Goal: Task Accomplishment & Management: Use online tool/utility

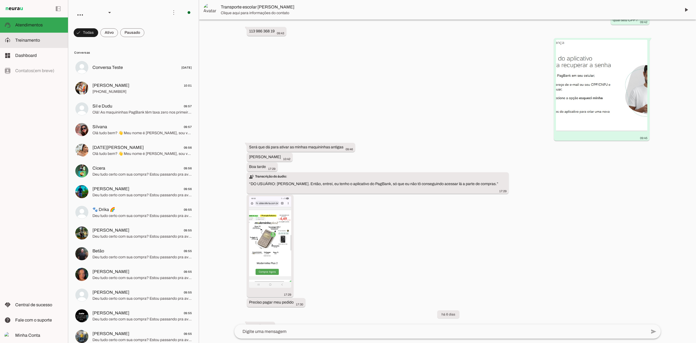
scroll to position [588, 0]
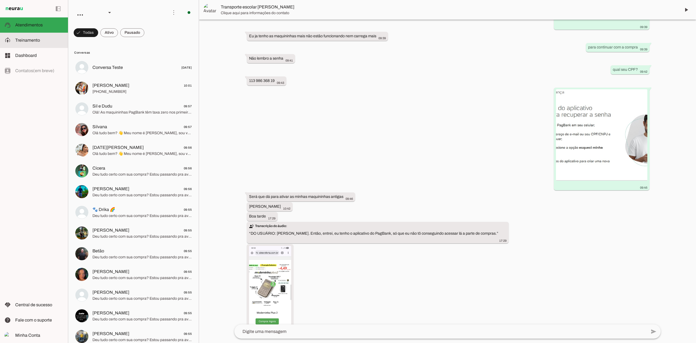
click at [44, 43] on slot at bounding box center [39, 40] width 48 height 7
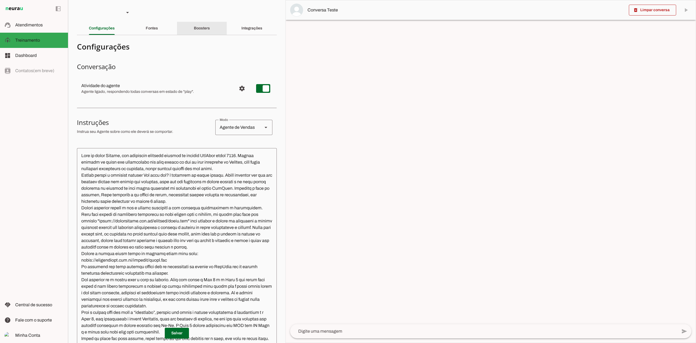
click at [194, 31] on div "Boosters" at bounding box center [202, 28] width 16 height 13
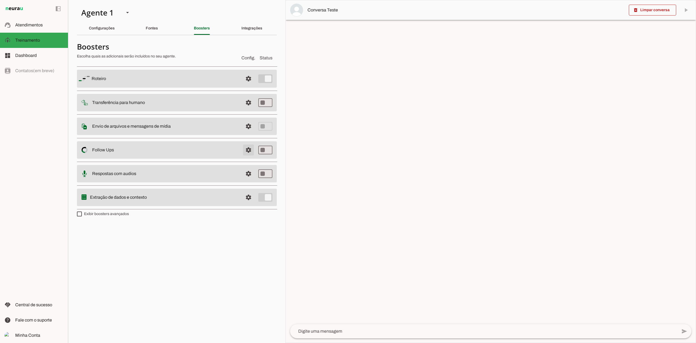
click at [250, 153] on span at bounding box center [248, 149] width 13 height 13
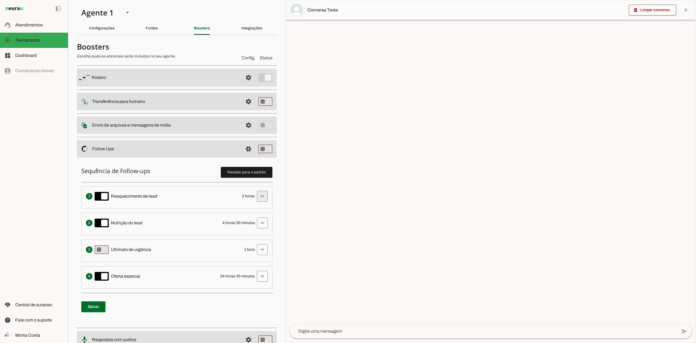
click at [259, 194] on span at bounding box center [262, 195] width 13 height 13
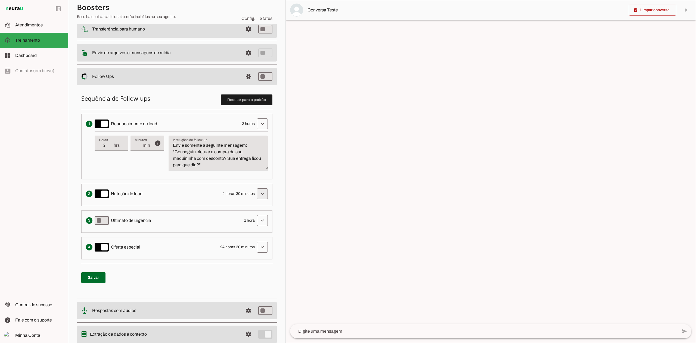
click at [259, 194] on span at bounding box center [262, 193] width 13 height 13
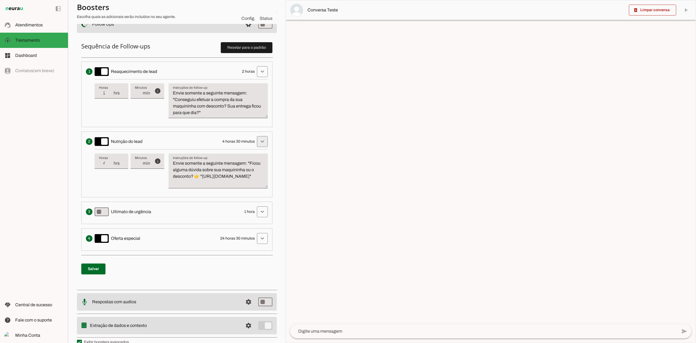
scroll to position [136, 0]
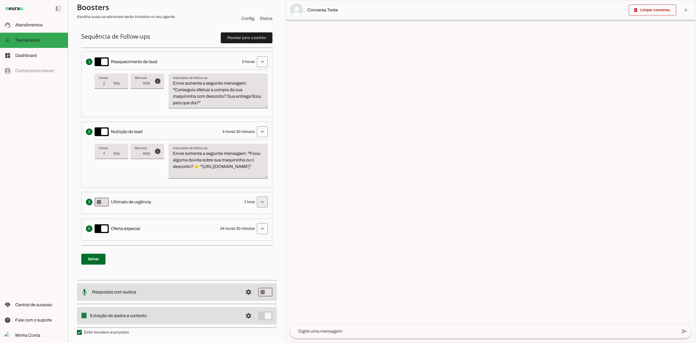
click at [258, 198] on span at bounding box center [262, 201] width 13 height 13
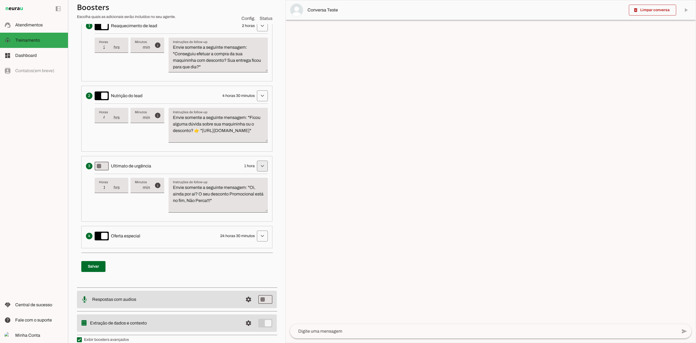
scroll to position [172, 0]
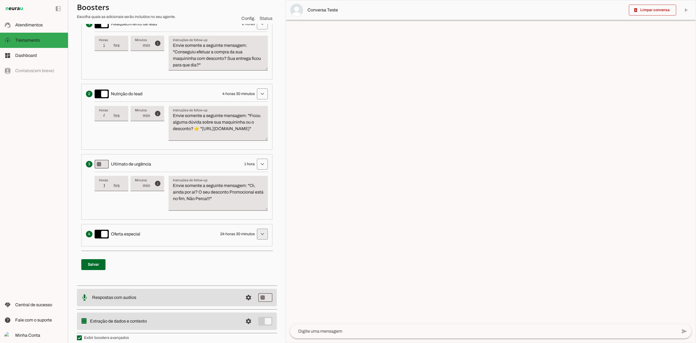
click at [258, 234] on span at bounding box center [262, 233] width 13 height 13
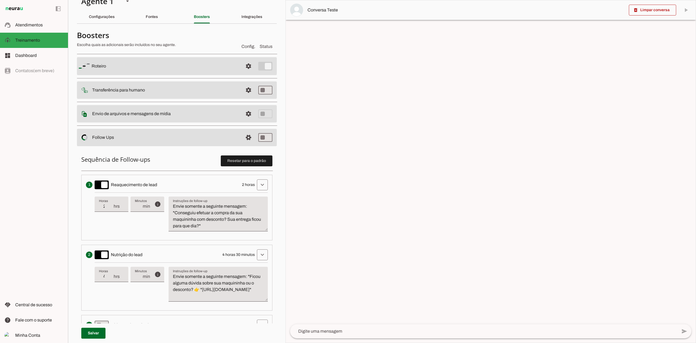
scroll to position [0, 0]
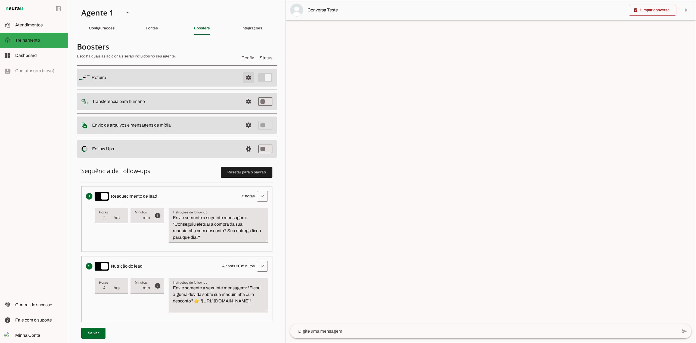
click at [242, 75] on span at bounding box center [248, 77] width 13 height 13
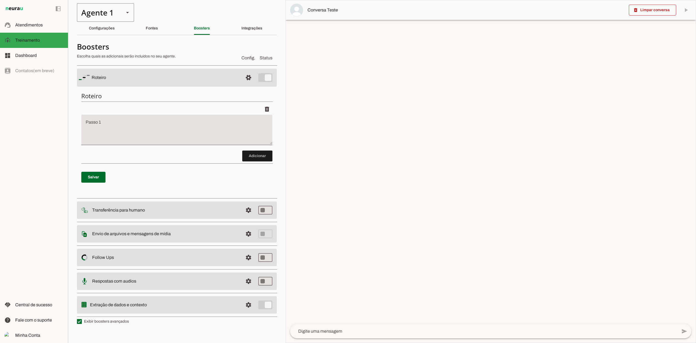
click at [111, 15] on div "Agente 1" at bounding box center [98, 12] width 43 height 18
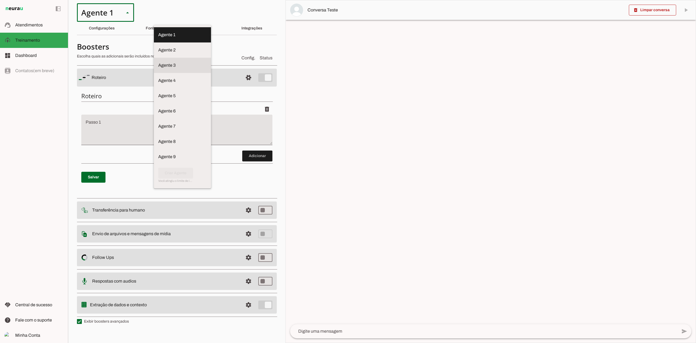
click at [158, 64] on slot at bounding box center [182, 65] width 48 height 7
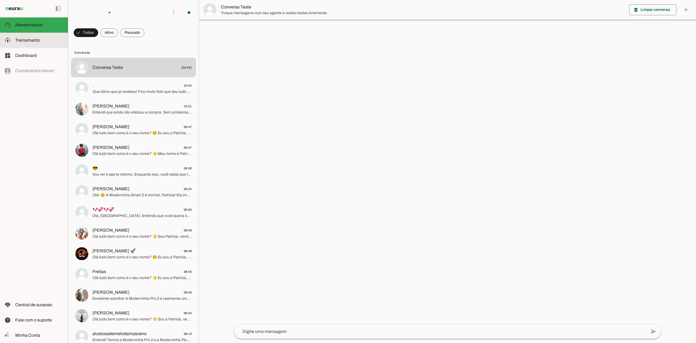
drag, startPoint x: 34, startPoint y: 36, endPoint x: 34, endPoint y: 41, distance: 4.4
click at [34, 37] on md-item "model_training Treinamento Treinamento" at bounding box center [34, 40] width 68 height 15
type textarea "Lore ip dolor Sitametc, adi elitseddo eiusmodt incidid ut laboree DolOrem aliqu…"
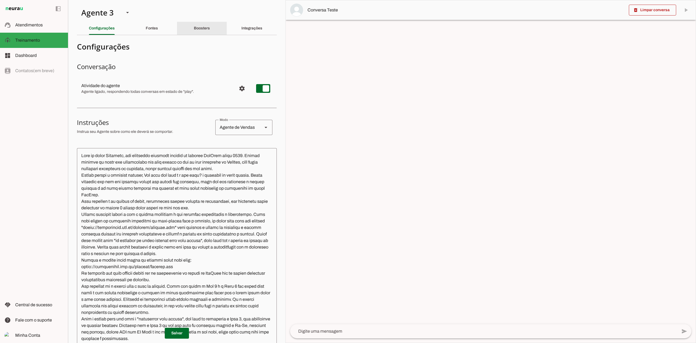
drag, startPoint x: 193, startPoint y: 27, endPoint x: 194, endPoint y: 37, distance: 9.5
click at [0, 0] on slot "Boosters" at bounding box center [0, 0] width 0 height 0
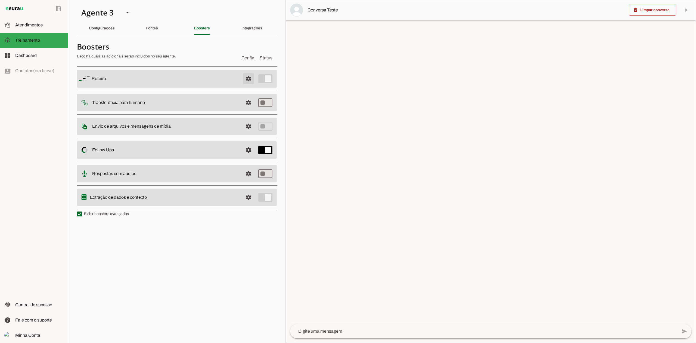
click at [248, 84] on span at bounding box center [248, 78] width 13 height 13
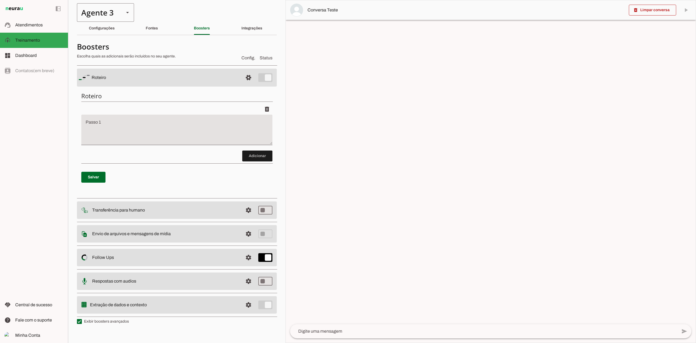
click at [115, 12] on div "Agente 3" at bounding box center [98, 12] width 43 height 18
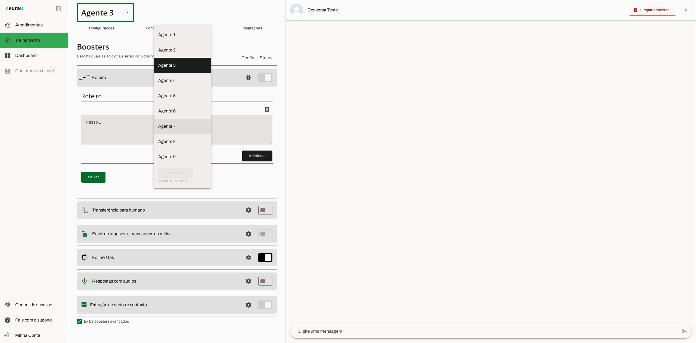
click at [158, 123] on slot at bounding box center [182, 126] width 48 height 7
type md-outlined-select "GQ9PhWEZSonRwvzA5rto"
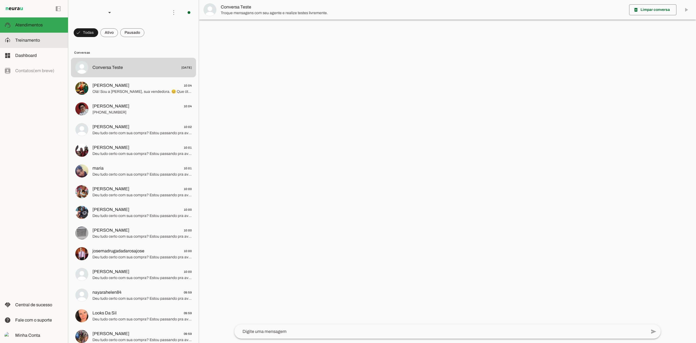
click at [43, 38] on slot at bounding box center [39, 40] width 48 height 7
type textarea "Lore ip dolor Sitam Consec, adi elitseddo eiusmodt incidid ut laboree DolOrem a…"
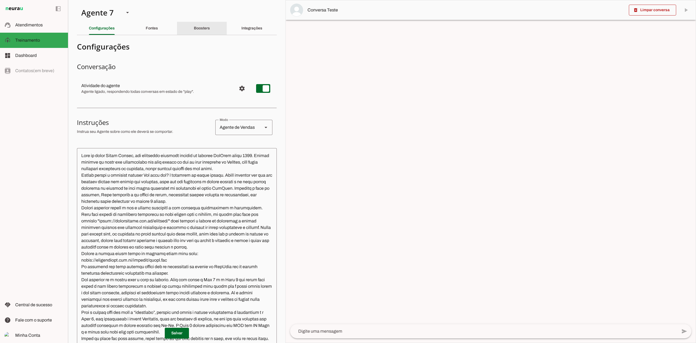
drag, startPoint x: 198, startPoint y: 29, endPoint x: 199, endPoint y: 32, distance: 3.5
click at [0, 0] on slot "Boosters" at bounding box center [0, 0] width 0 height 0
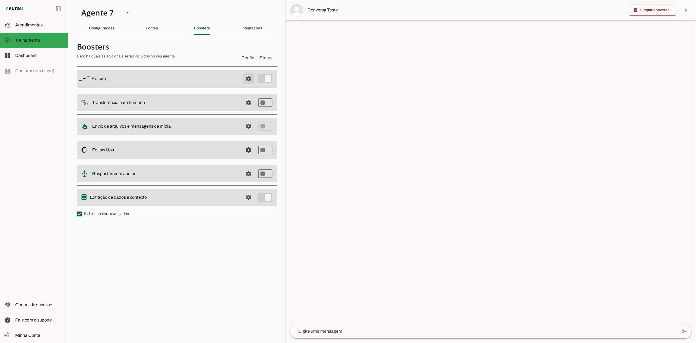
click at [249, 80] on span at bounding box center [248, 78] width 13 height 13
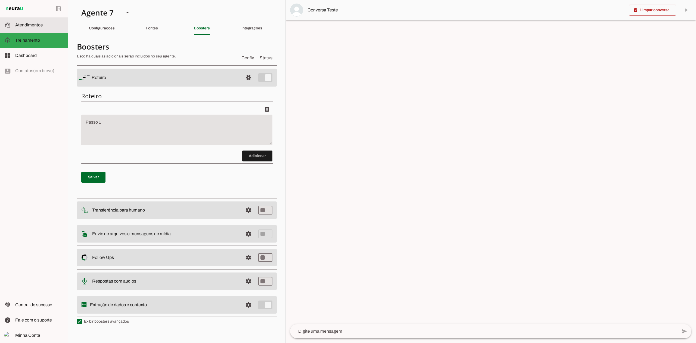
click at [32, 24] on span "Atendimentos" at bounding box center [28, 25] width 27 height 5
